Goal: Entertainment & Leisure: Consume media (video, audio)

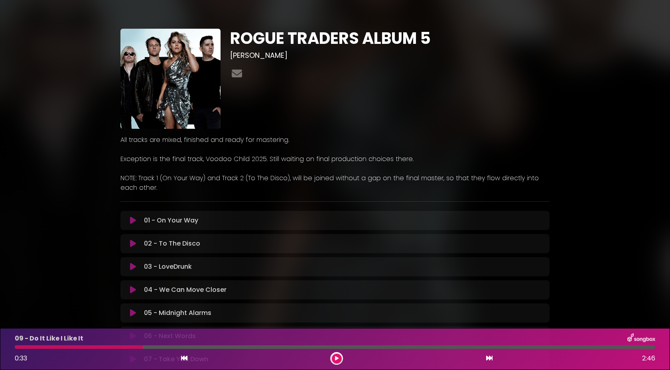
scroll to position [165, 0]
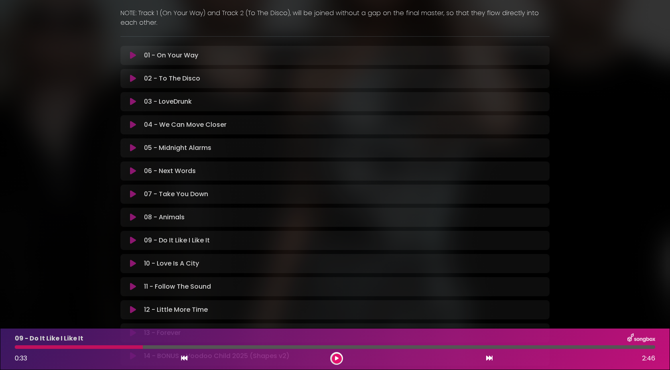
click at [77, 76] on div "ROGUE TRADERS ALBUM 5 jamie-appleby ×" at bounding box center [335, 111] width 527 height 535
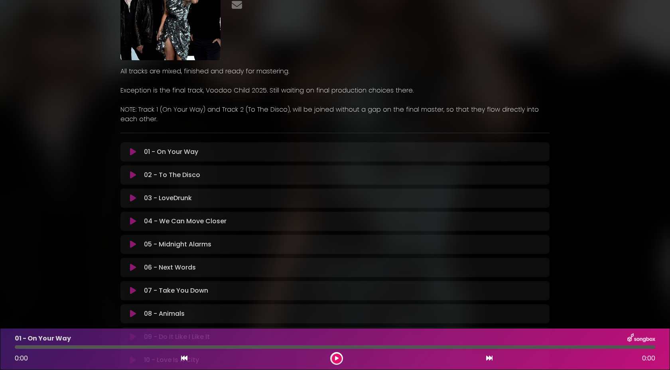
scroll to position [69, 0]
click at [136, 291] on button at bounding box center [133, 290] width 16 height 8
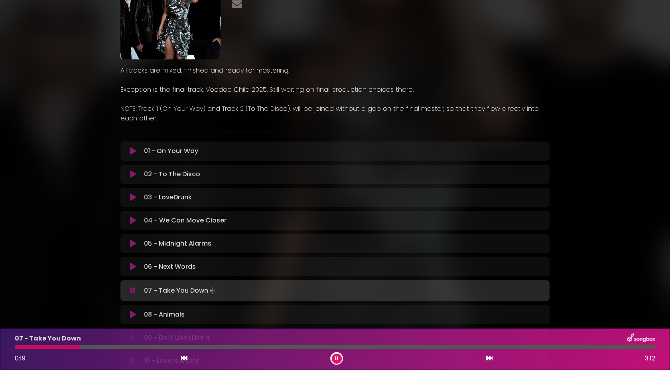
click at [341, 359] on button at bounding box center [337, 359] width 10 height 10
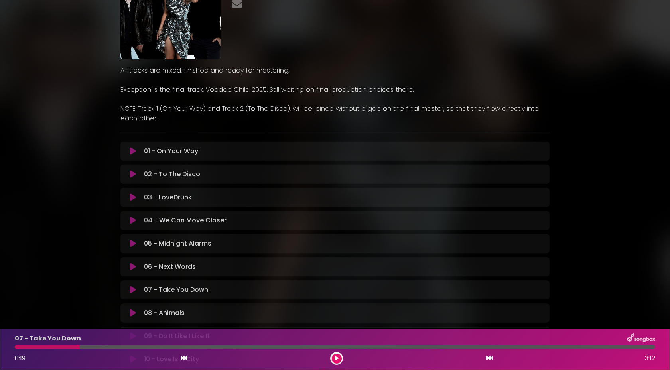
drag, startPoint x: 78, startPoint y: 346, endPoint x: 2, endPoint y: 344, distance: 76.6
click at [2, 344] on div "07 - Take You Down 0:19 3:12" at bounding box center [335, 349] width 670 height 42
click at [16, 348] on div at bounding box center [47, 348] width 65 height 4
click at [128, 291] on button at bounding box center [133, 290] width 16 height 8
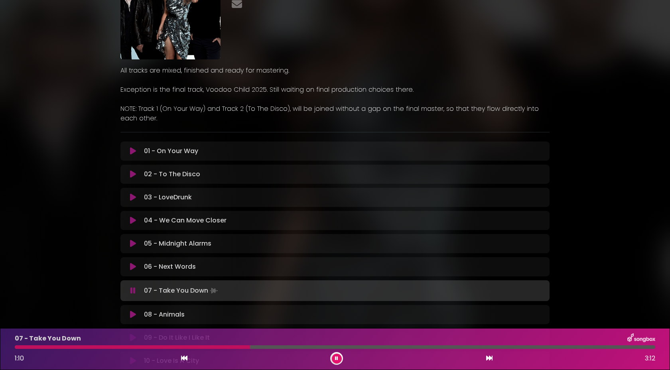
click at [125, 287] on button at bounding box center [133, 291] width 16 height 8
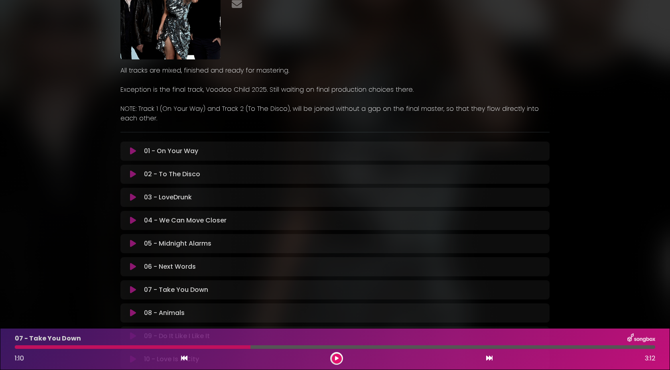
click at [336, 361] on button at bounding box center [337, 359] width 10 height 10
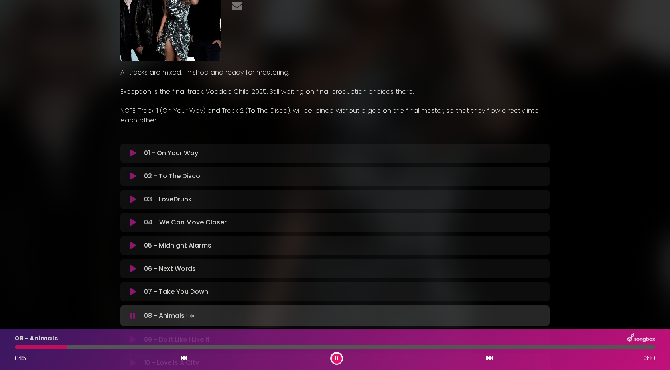
scroll to position [52, 0]
